Goal: Transaction & Acquisition: Purchase product/service

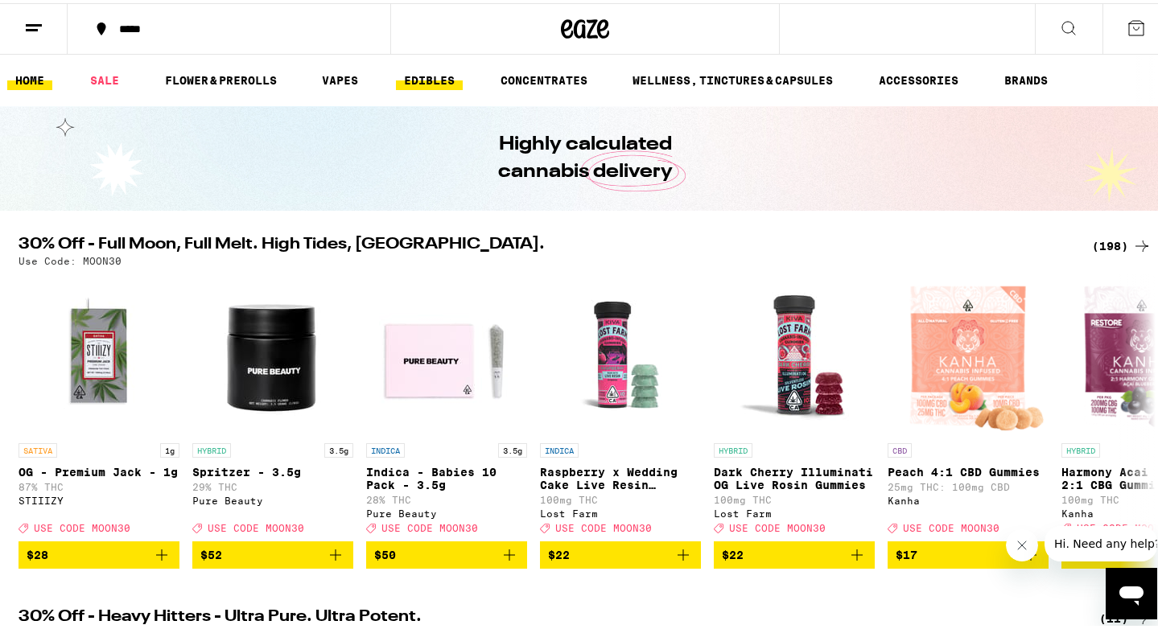
click at [452, 76] on link "EDIBLES" at bounding box center [429, 77] width 67 height 19
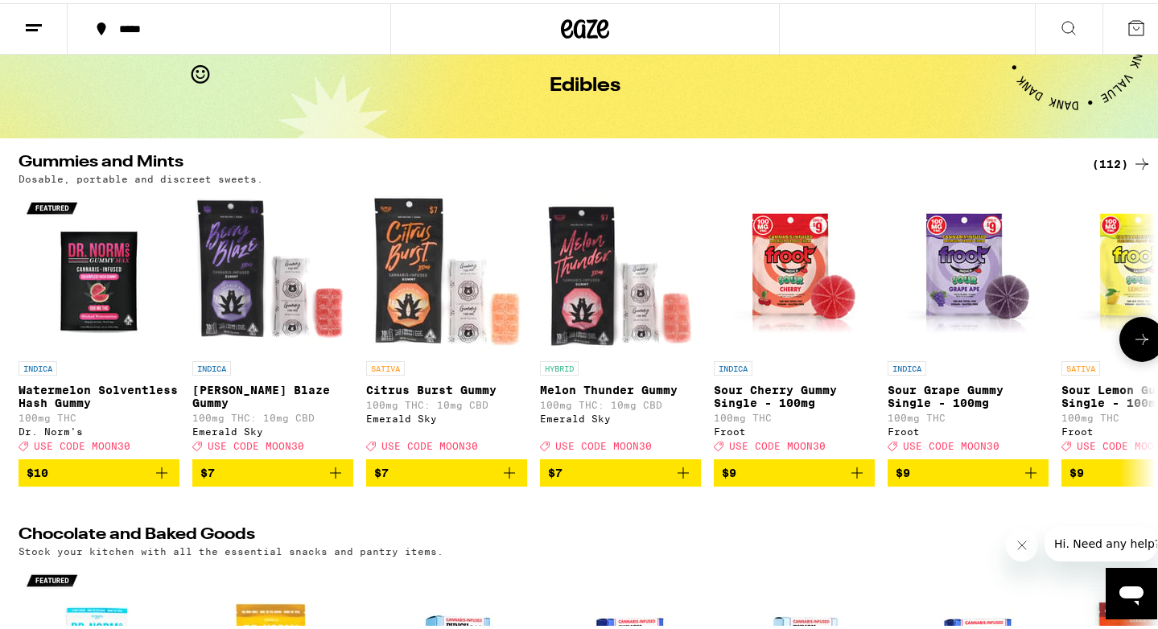
scroll to position [83, 0]
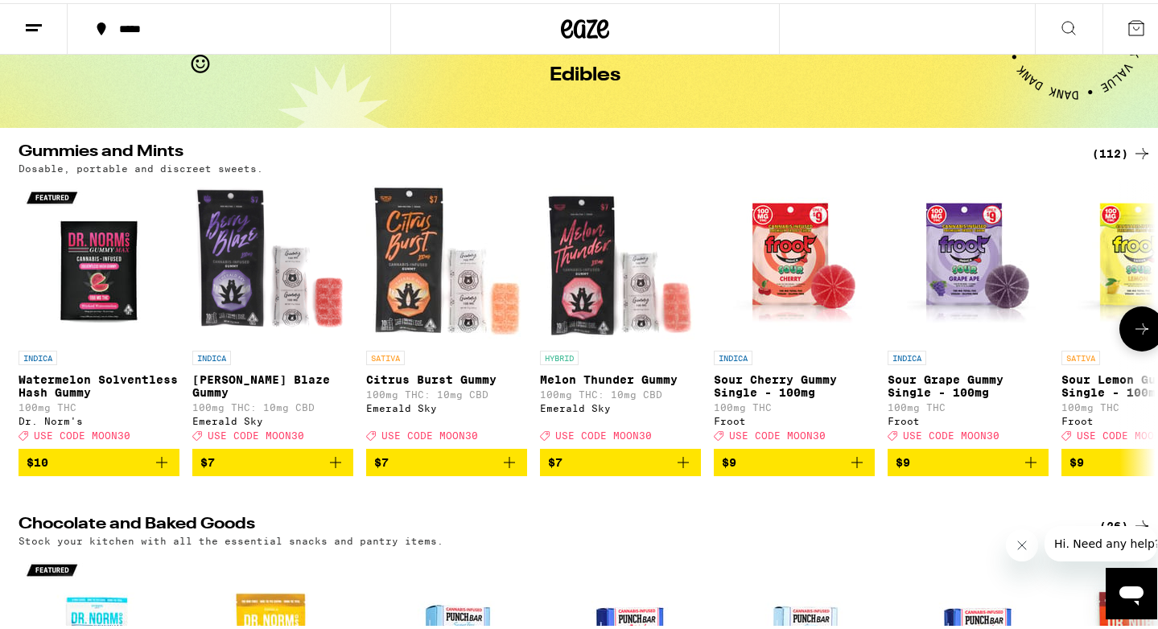
click at [1140, 324] on icon at bounding box center [1142, 325] width 19 height 19
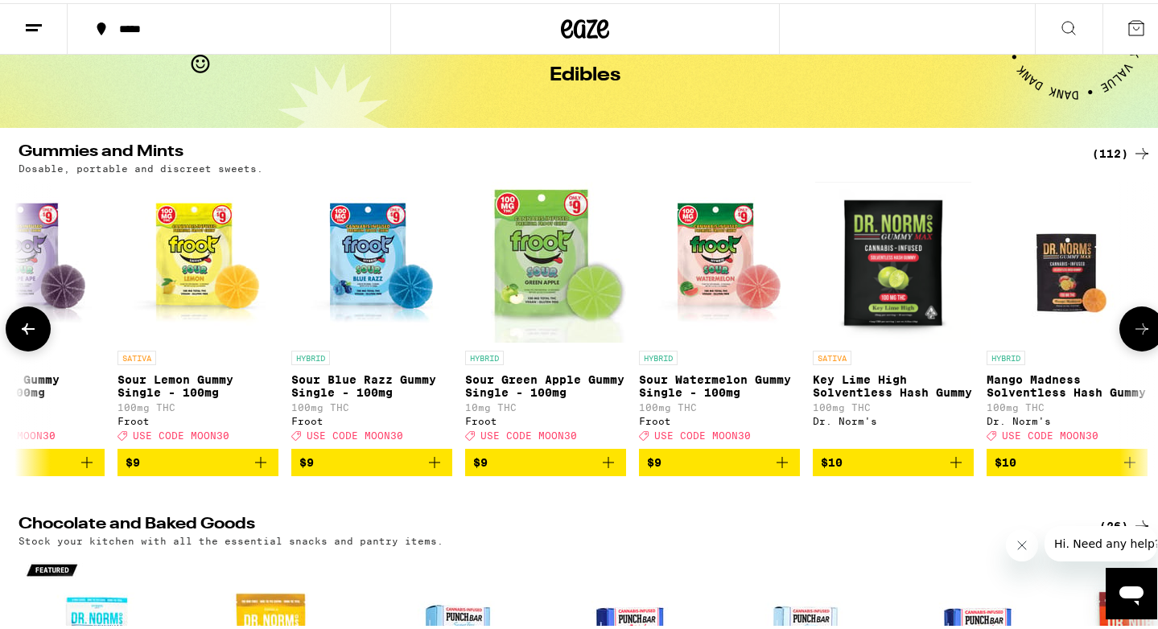
scroll to position [0, 957]
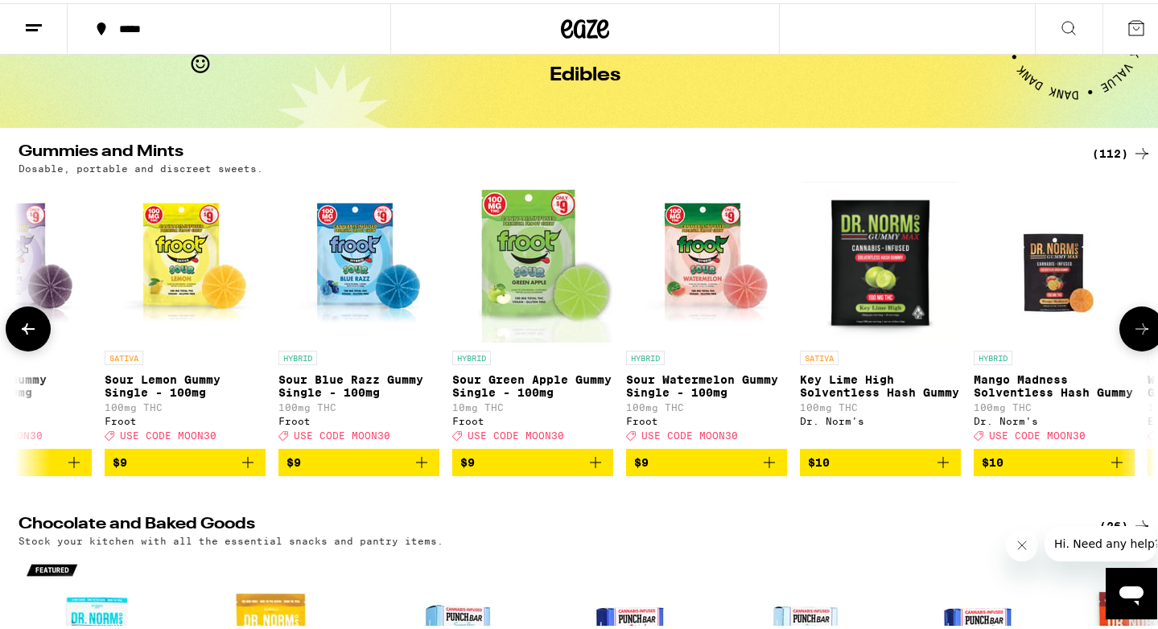
click at [1135, 328] on icon at bounding box center [1142, 325] width 19 height 19
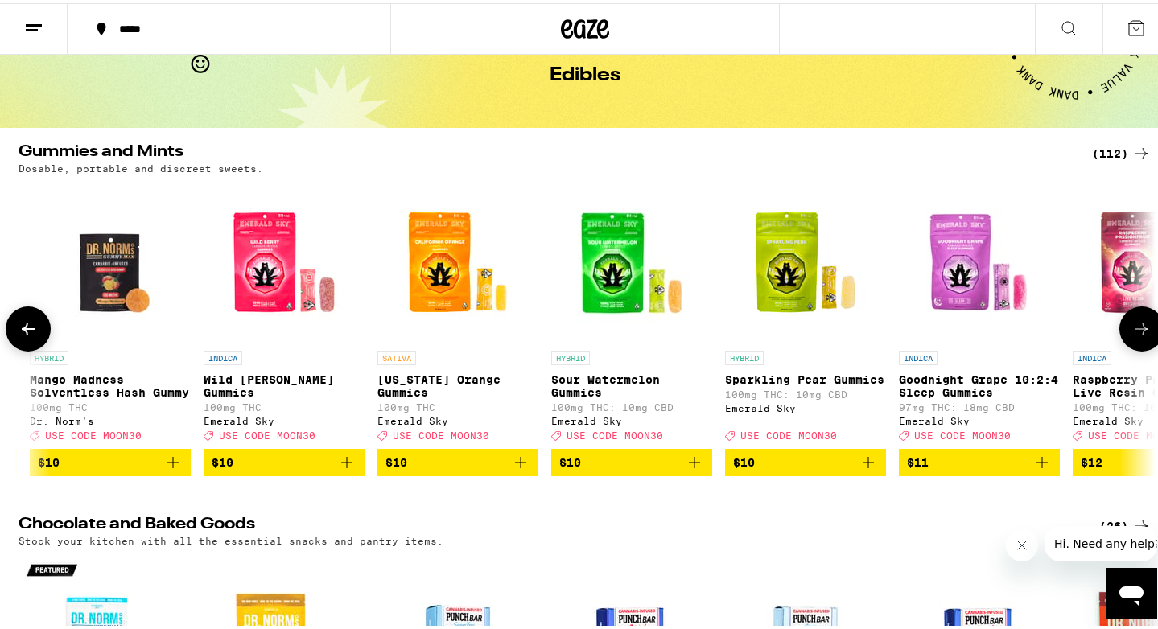
scroll to position [0, 1914]
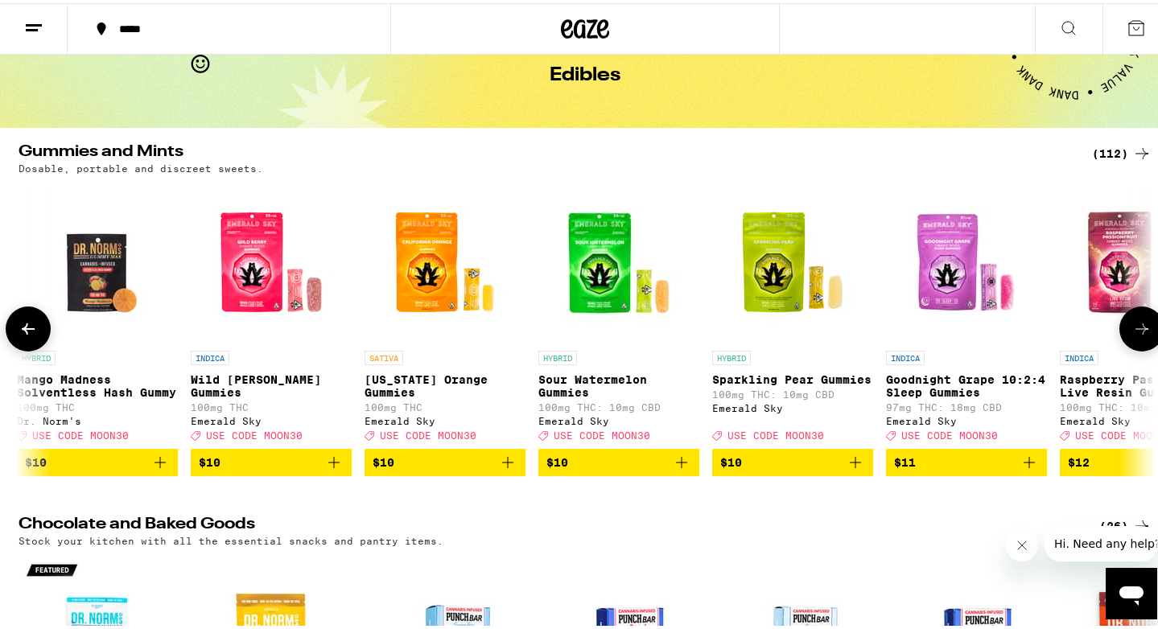
click at [1135, 328] on icon at bounding box center [1142, 325] width 19 height 19
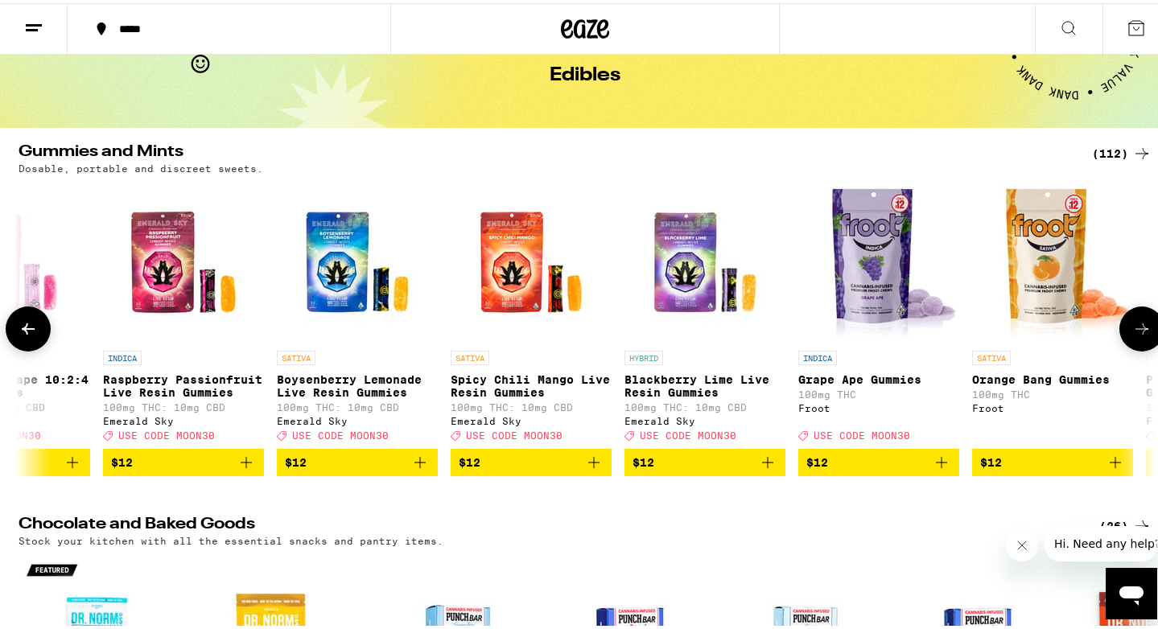
click at [1135, 328] on icon at bounding box center [1142, 325] width 19 height 19
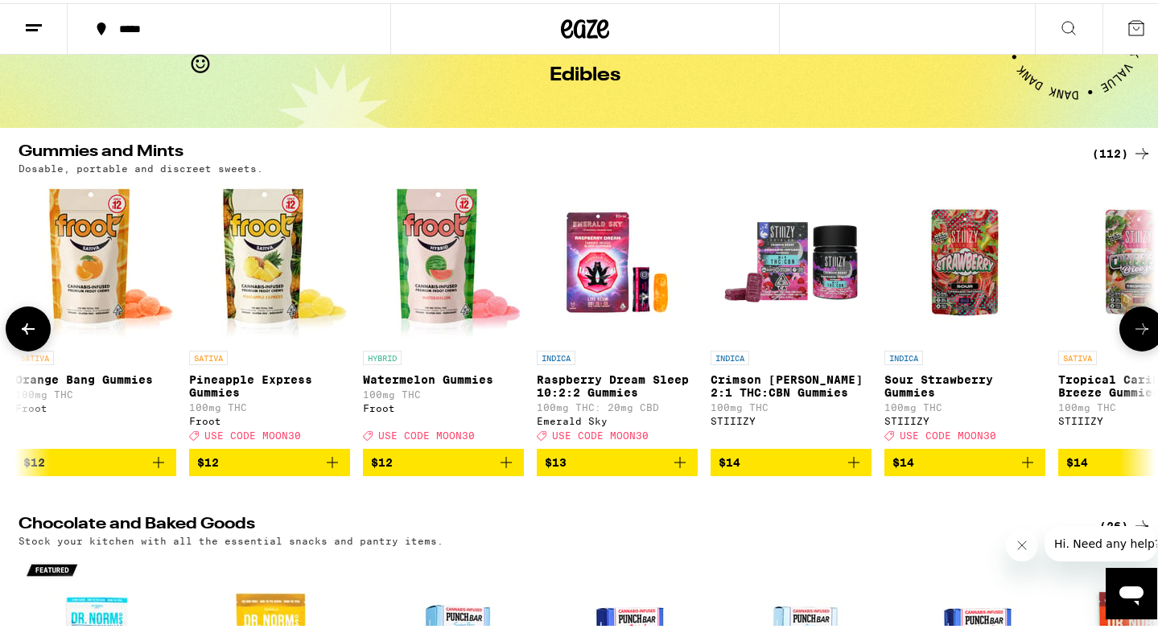
click at [1135, 328] on icon at bounding box center [1142, 325] width 19 height 19
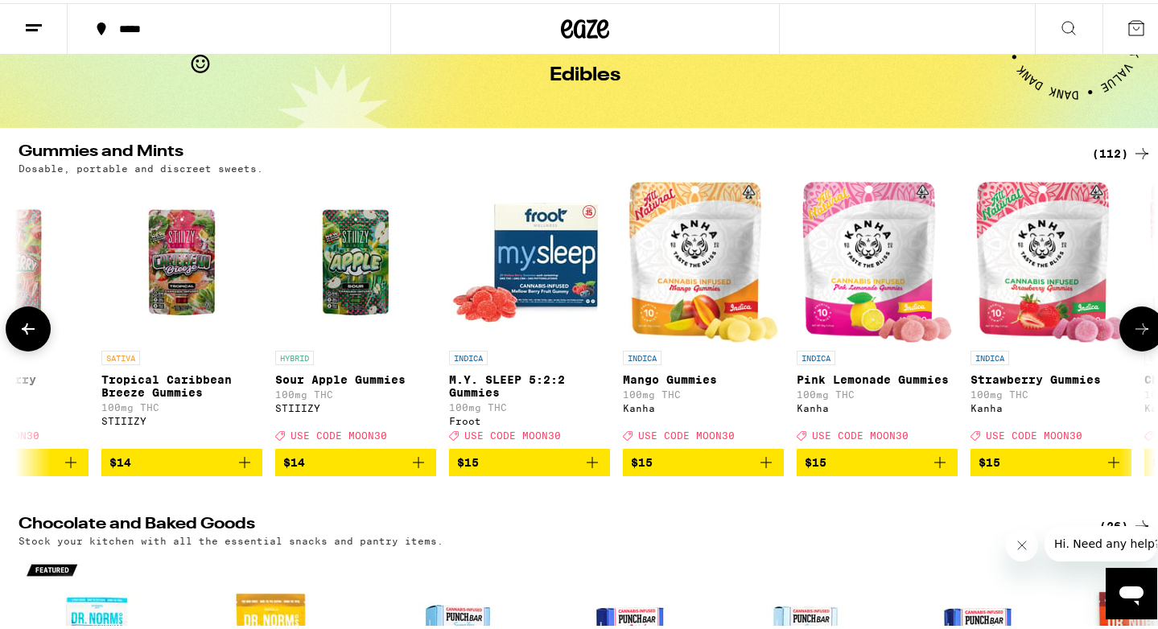
click at [1135, 328] on icon at bounding box center [1142, 325] width 19 height 19
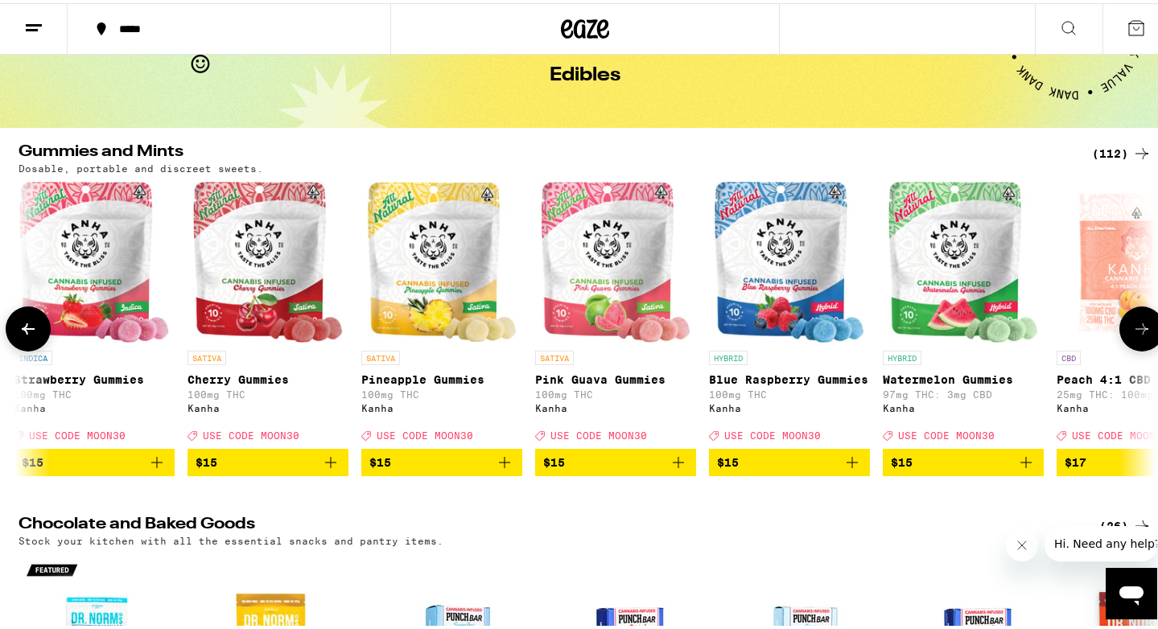
click at [1135, 328] on icon at bounding box center [1142, 325] width 19 height 19
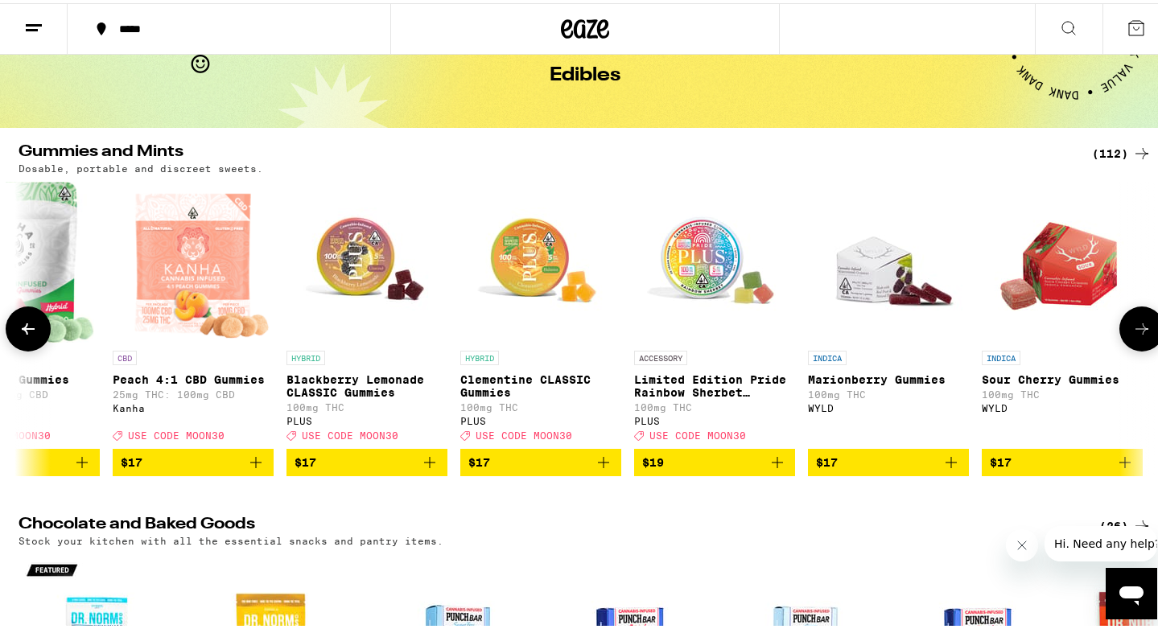
scroll to position [0, 6700]
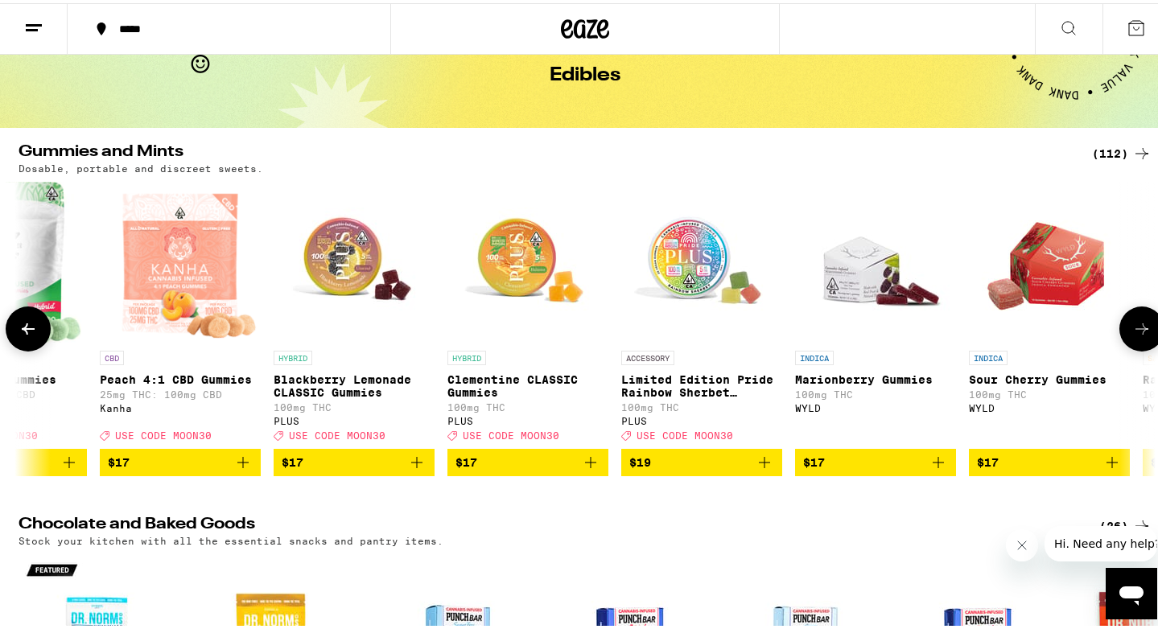
click at [1135, 328] on icon at bounding box center [1142, 325] width 19 height 19
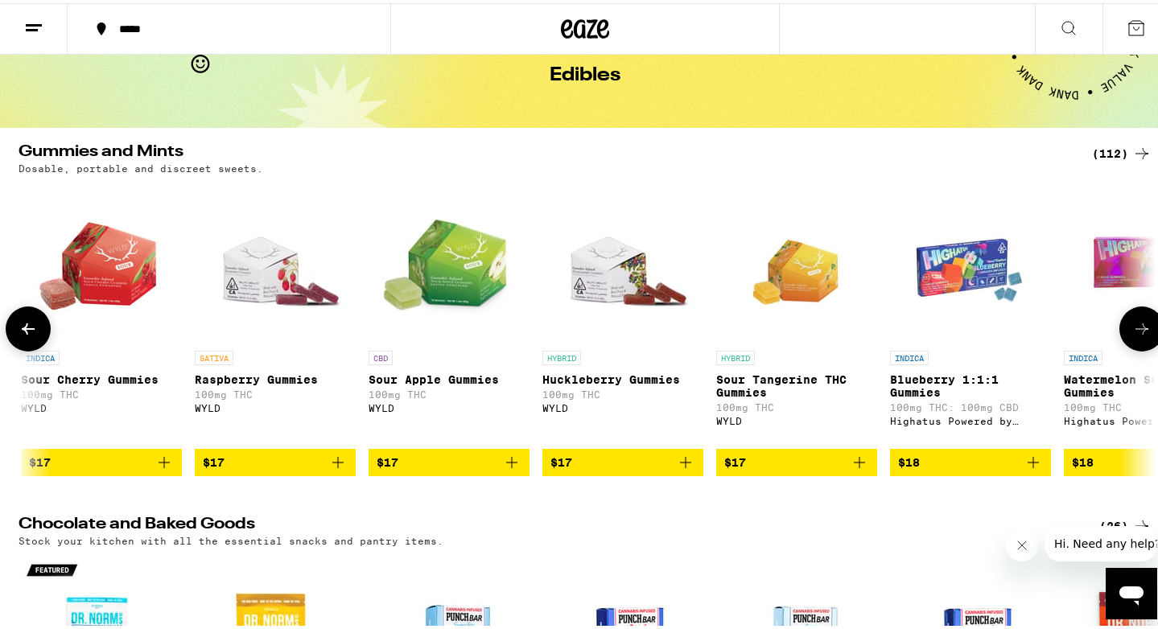
scroll to position [0, 7657]
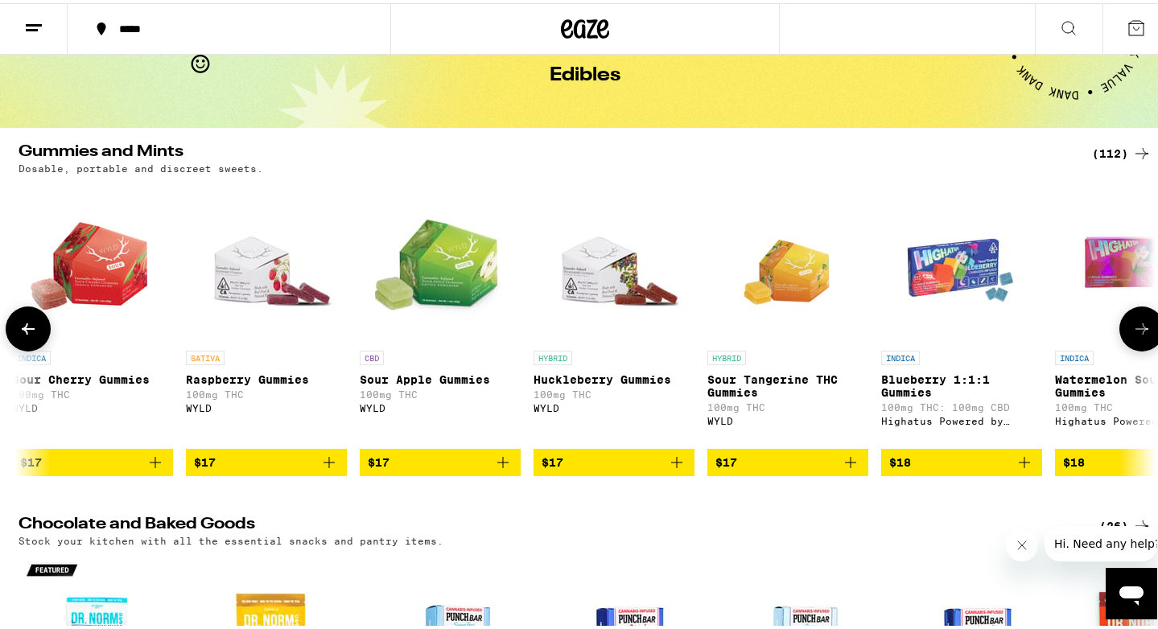
click at [1135, 328] on icon at bounding box center [1142, 325] width 19 height 19
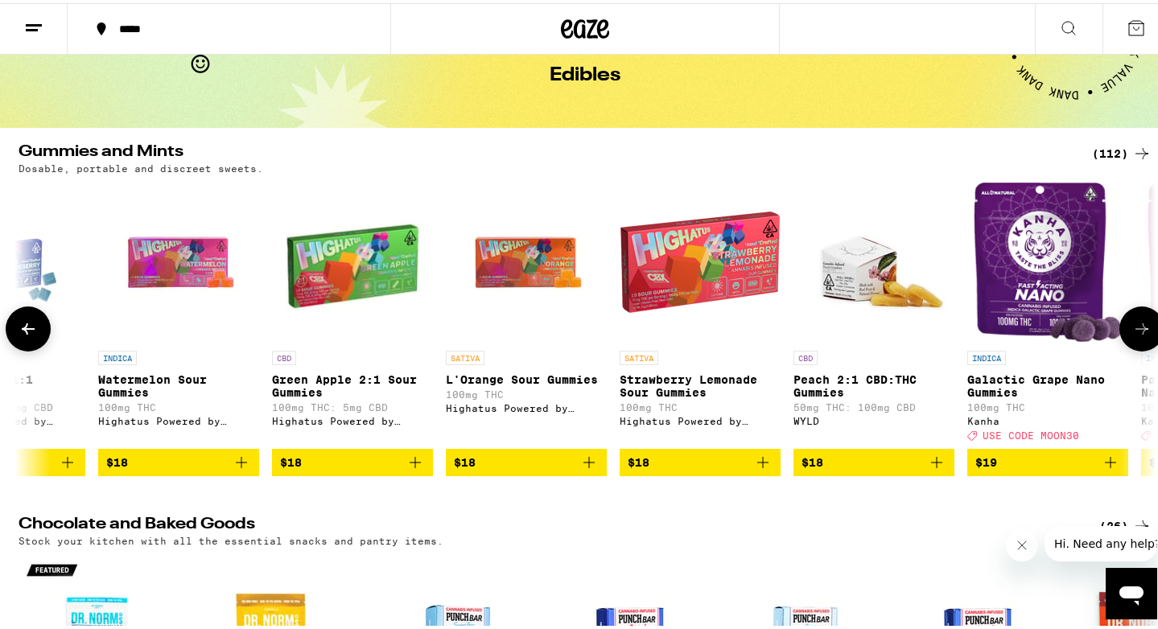
click at [1135, 328] on icon at bounding box center [1142, 325] width 19 height 19
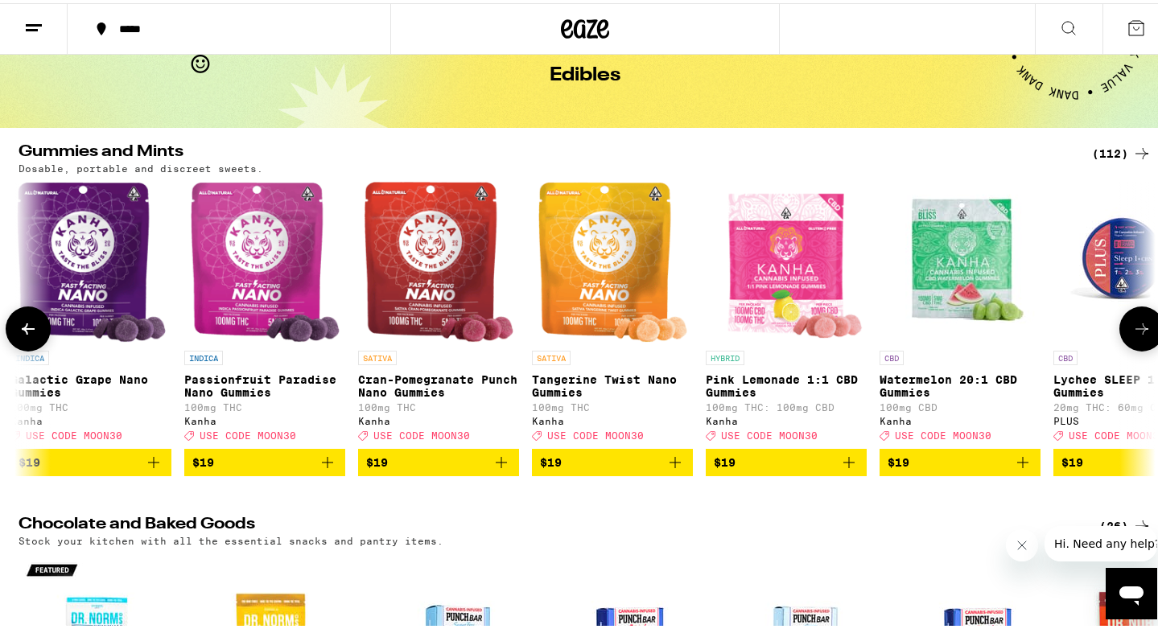
click at [1135, 328] on icon at bounding box center [1142, 325] width 19 height 19
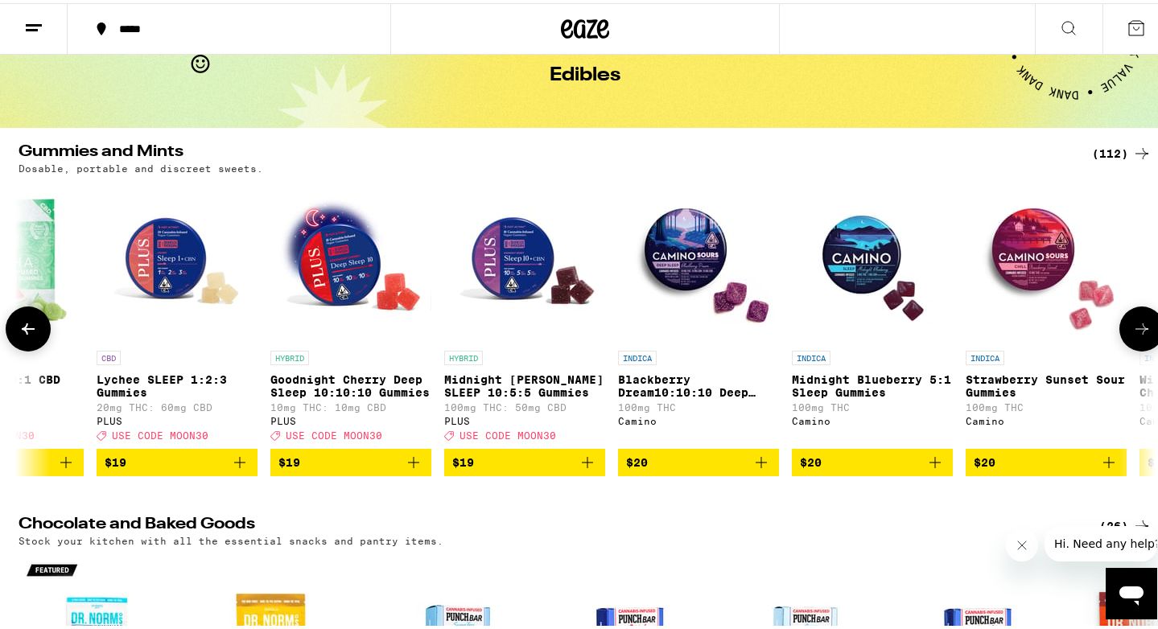
click at [1135, 328] on icon at bounding box center [1142, 325] width 19 height 19
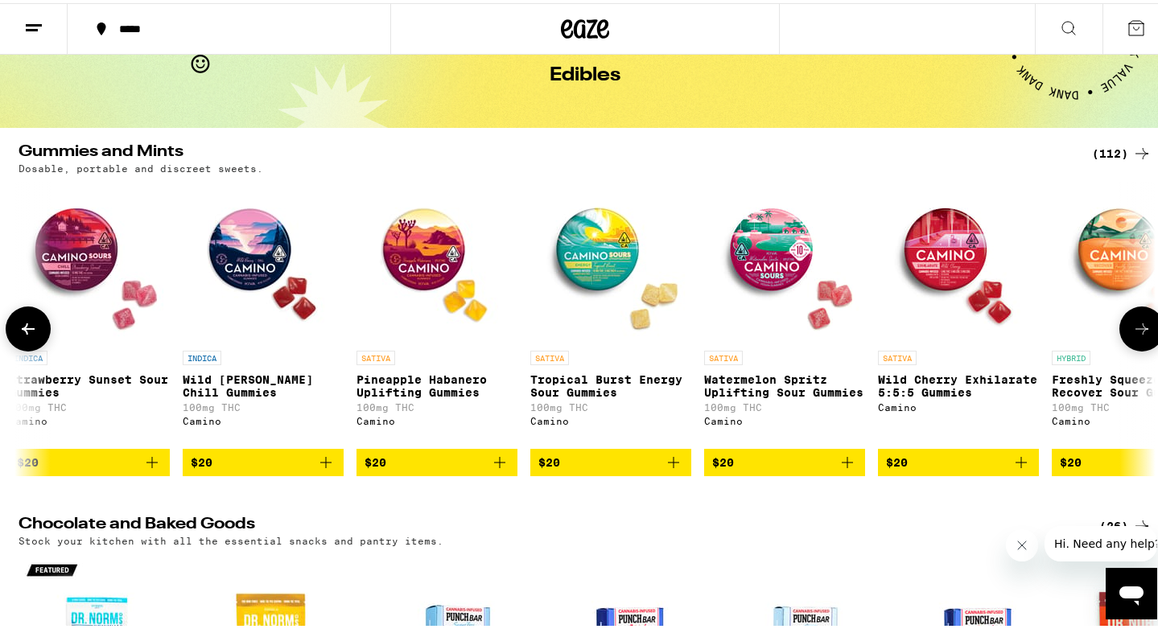
click at [1135, 328] on icon at bounding box center [1142, 325] width 19 height 19
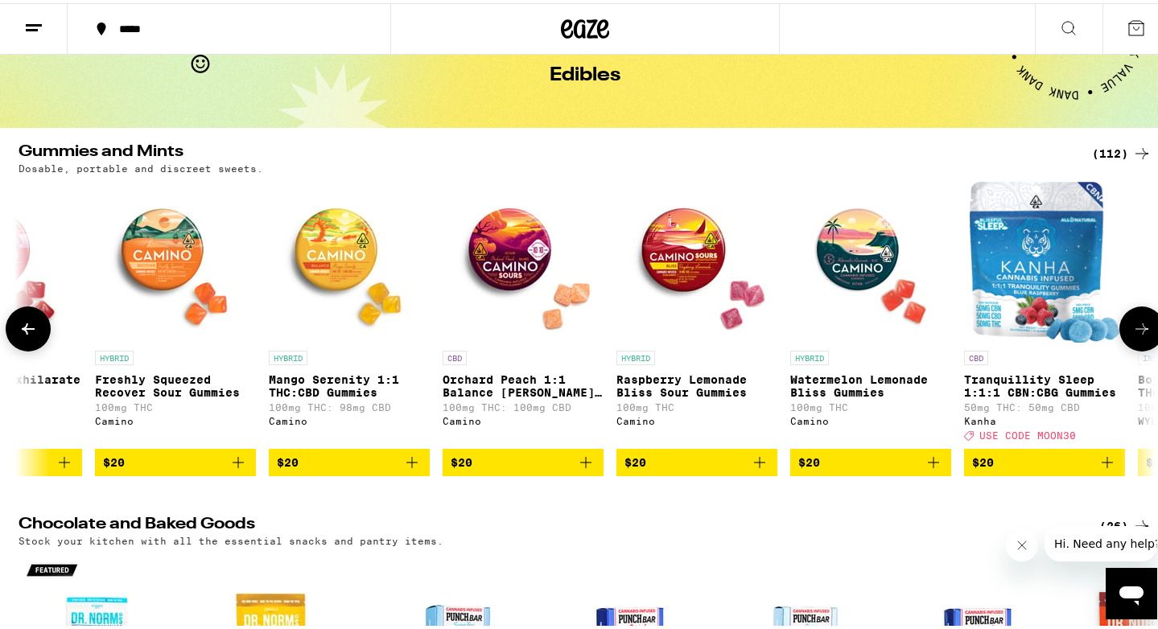
click at [1135, 328] on icon at bounding box center [1142, 325] width 19 height 19
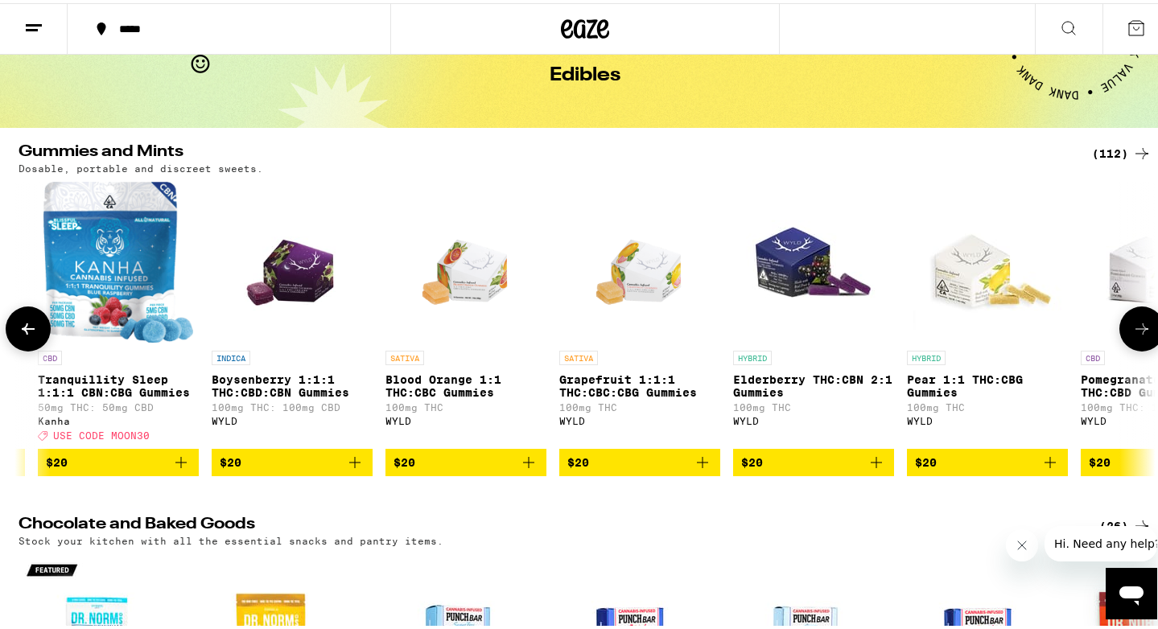
scroll to position [0, 13399]
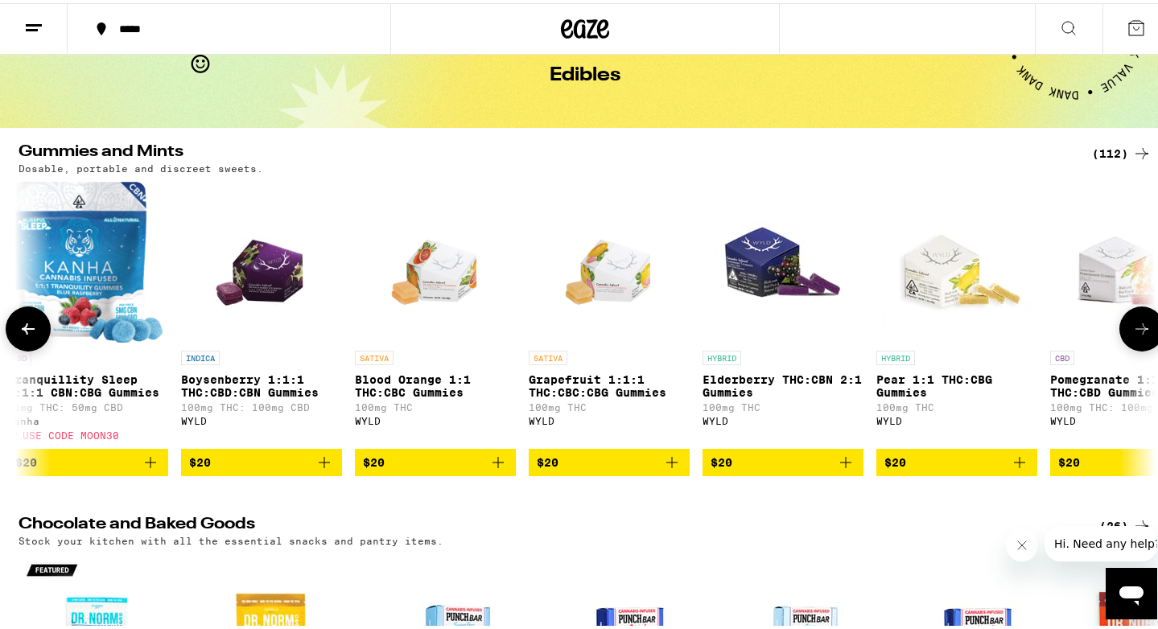
click at [1134, 328] on icon at bounding box center [1142, 325] width 19 height 19
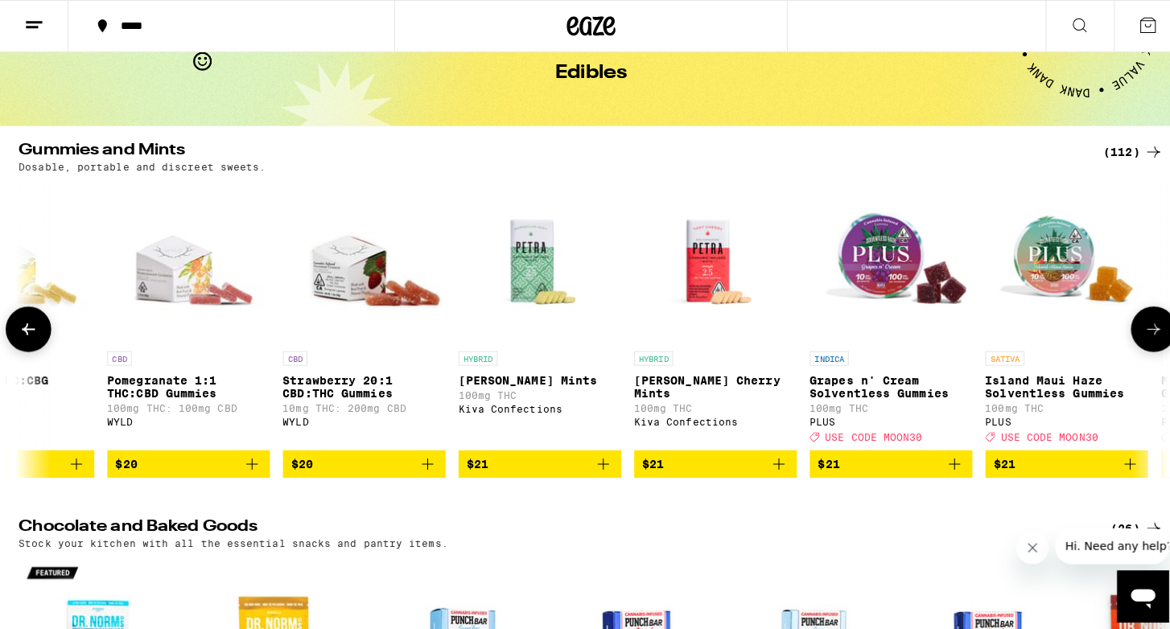
scroll to position [0, 14357]
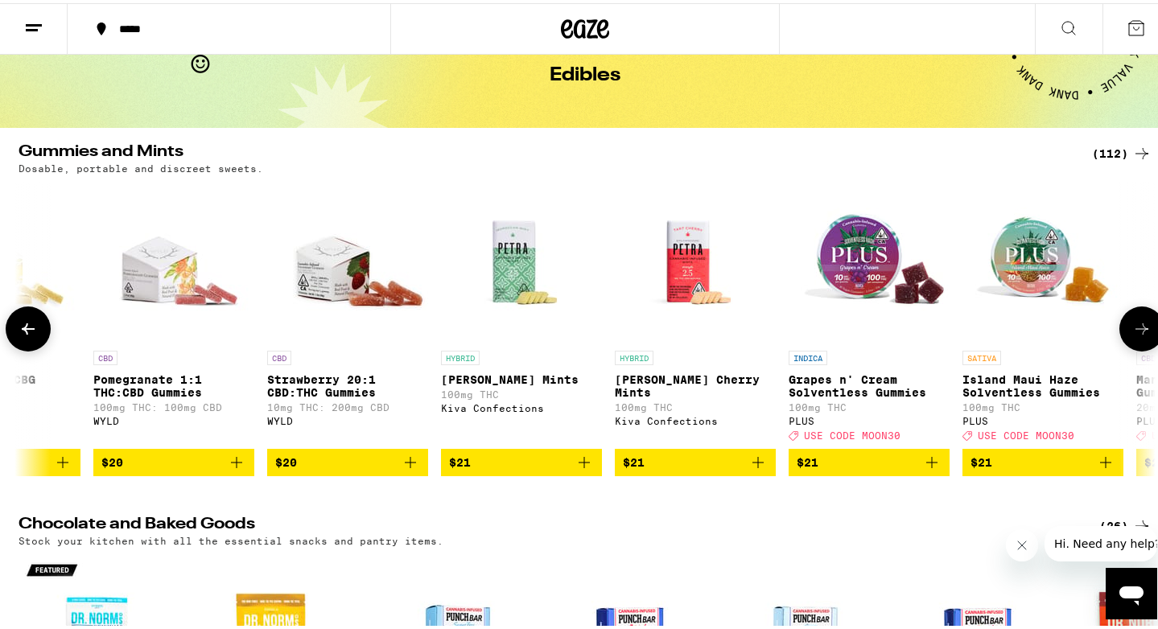
click at [491, 383] on p "[PERSON_NAME] Mints" at bounding box center [521, 376] width 161 height 13
